Goal: Task Accomplishment & Management: Manage account settings

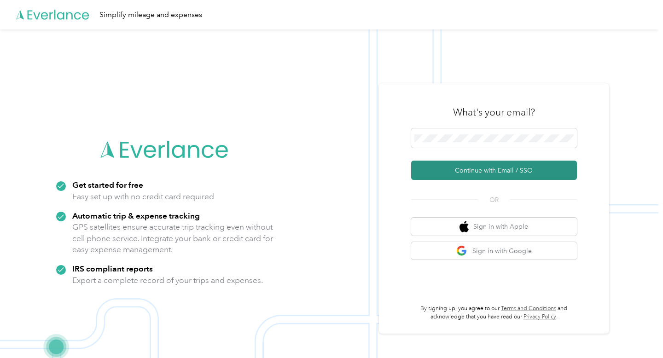
click at [453, 171] on button "Continue with Email / SSO" at bounding box center [494, 170] width 166 height 19
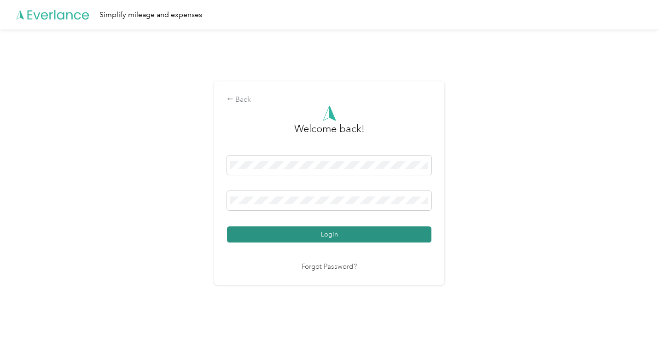
click at [381, 232] on button "Login" at bounding box center [329, 234] width 204 height 16
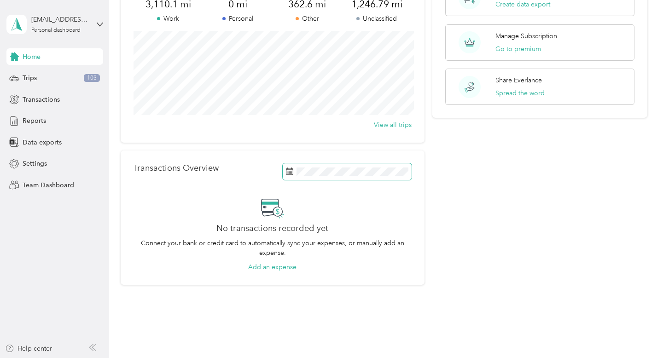
scroll to position [91, 0]
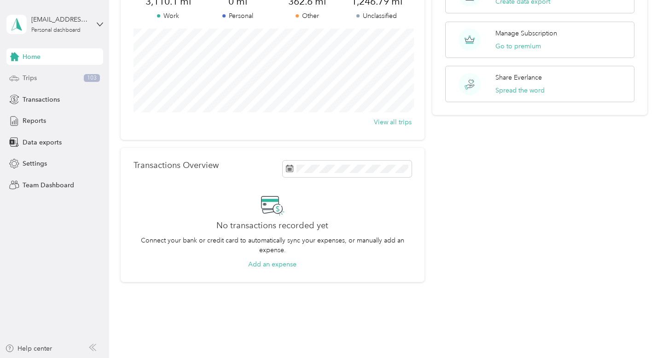
click at [35, 76] on span "Trips" at bounding box center [30, 78] width 14 height 10
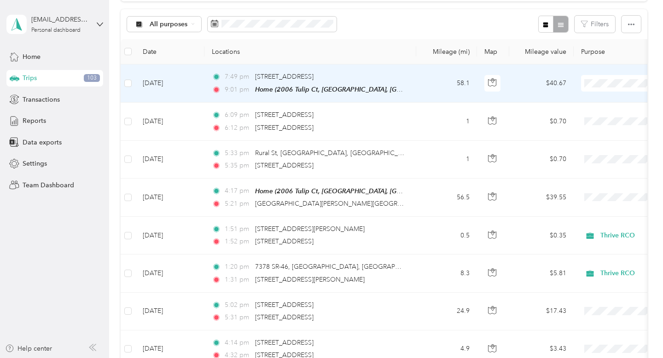
click at [592, 131] on span "Thrive RCO" at bounding box center [614, 133] width 85 height 10
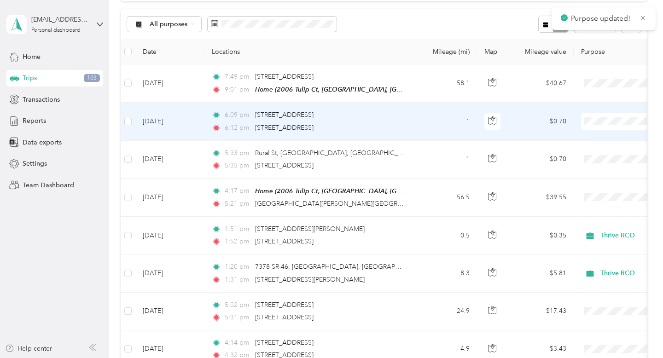
click at [592, 168] on span "Thrive RCO" at bounding box center [614, 171] width 85 height 10
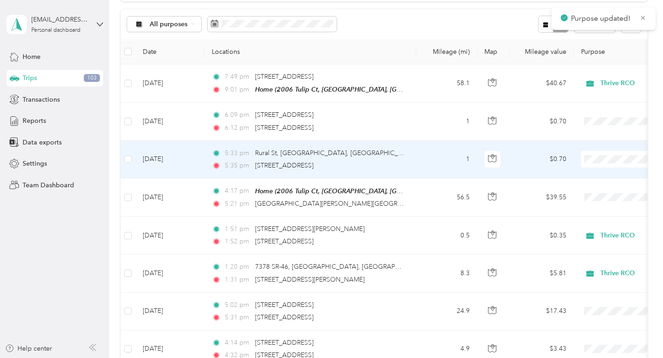
click at [590, 205] on span "Thrive RCO" at bounding box center [614, 209] width 85 height 10
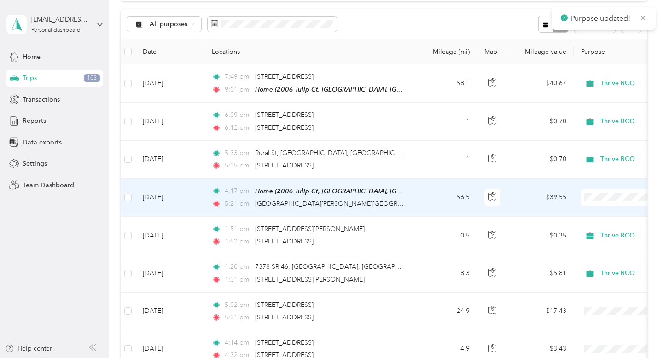
click at [583, 246] on span "Thrive RCO" at bounding box center [614, 247] width 85 height 10
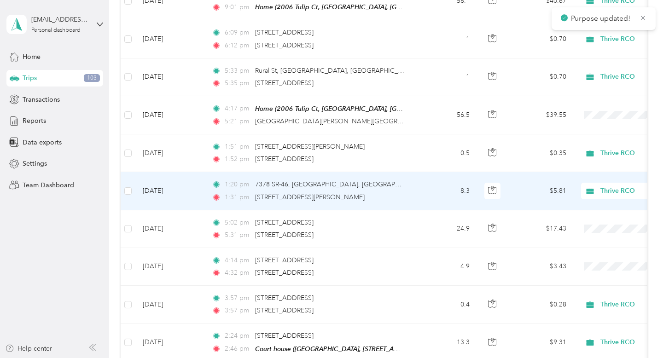
scroll to position [176, 0]
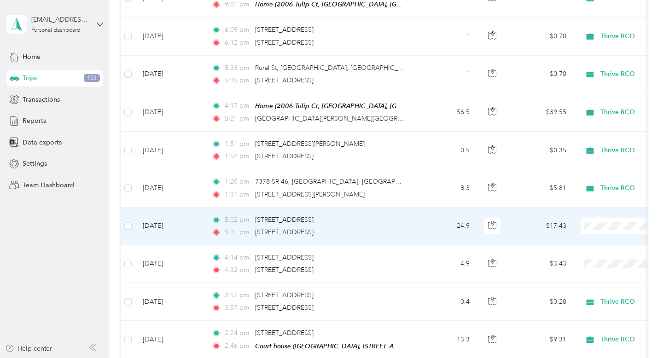
click at [600, 127] on span "Thrive RCO" at bounding box center [614, 128] width 85 height 10
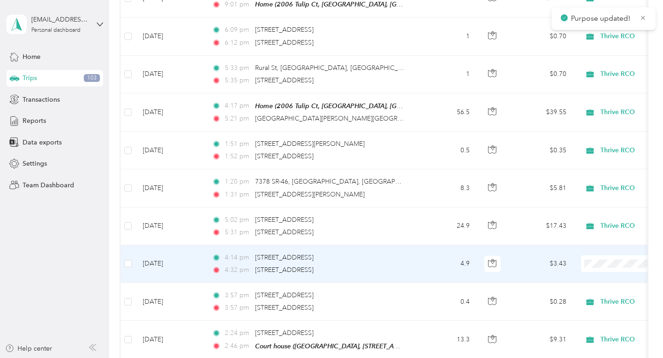
click at [591, 167] on span "Thrive RCO" at bounding box center [614, 166] width 85 height 10
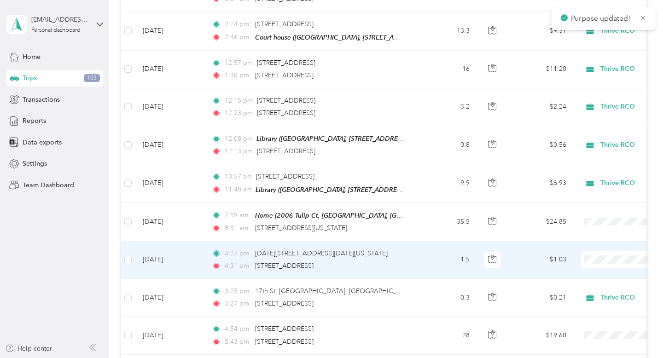
scroll to position [486, 0]
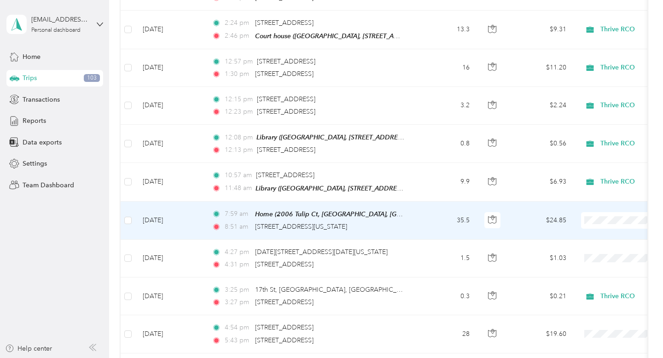
click at [584, 267] on span "Thrive RCO" at bounding box center [614, 269] width 85 height 10
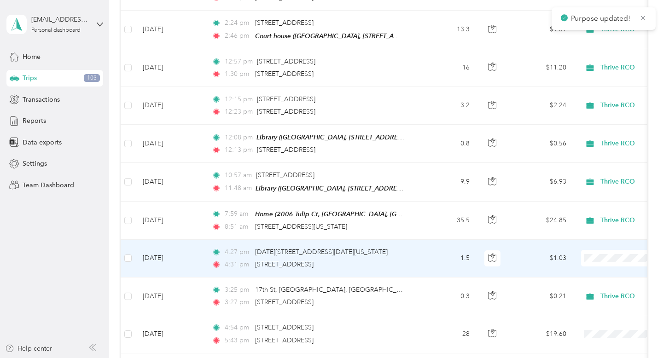
click at [588, 157] on span "Thrive RCO" at bounding box center [614, 159] width 85 height 10
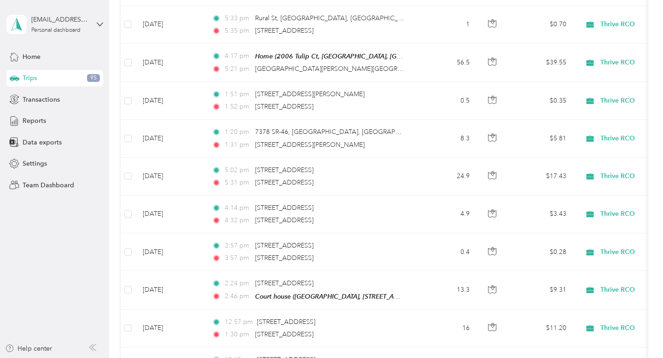
scroll to position [0, 0]
